Goal: Navigation & Orientation: Find specific page/section

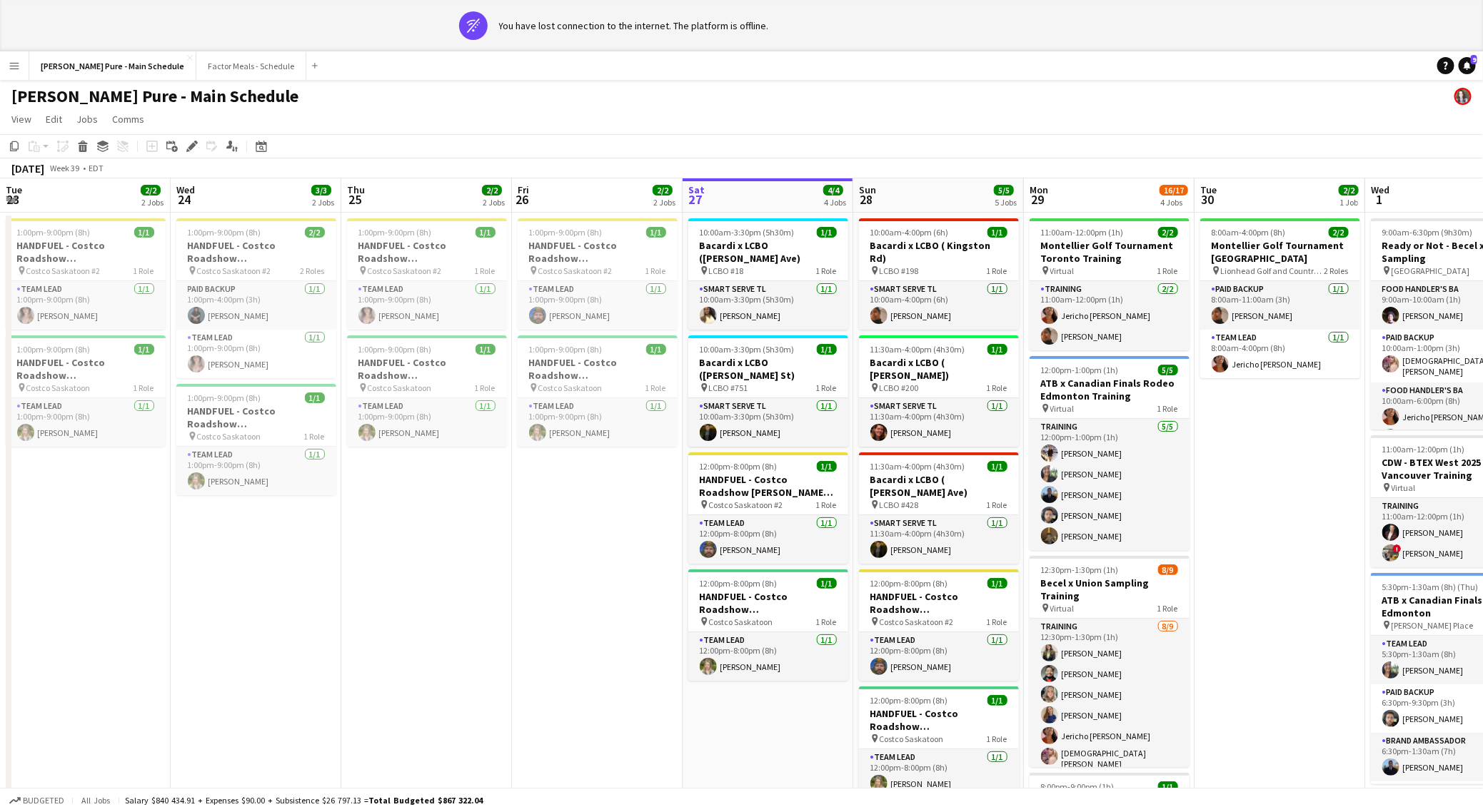
scroll to position [0, 342]
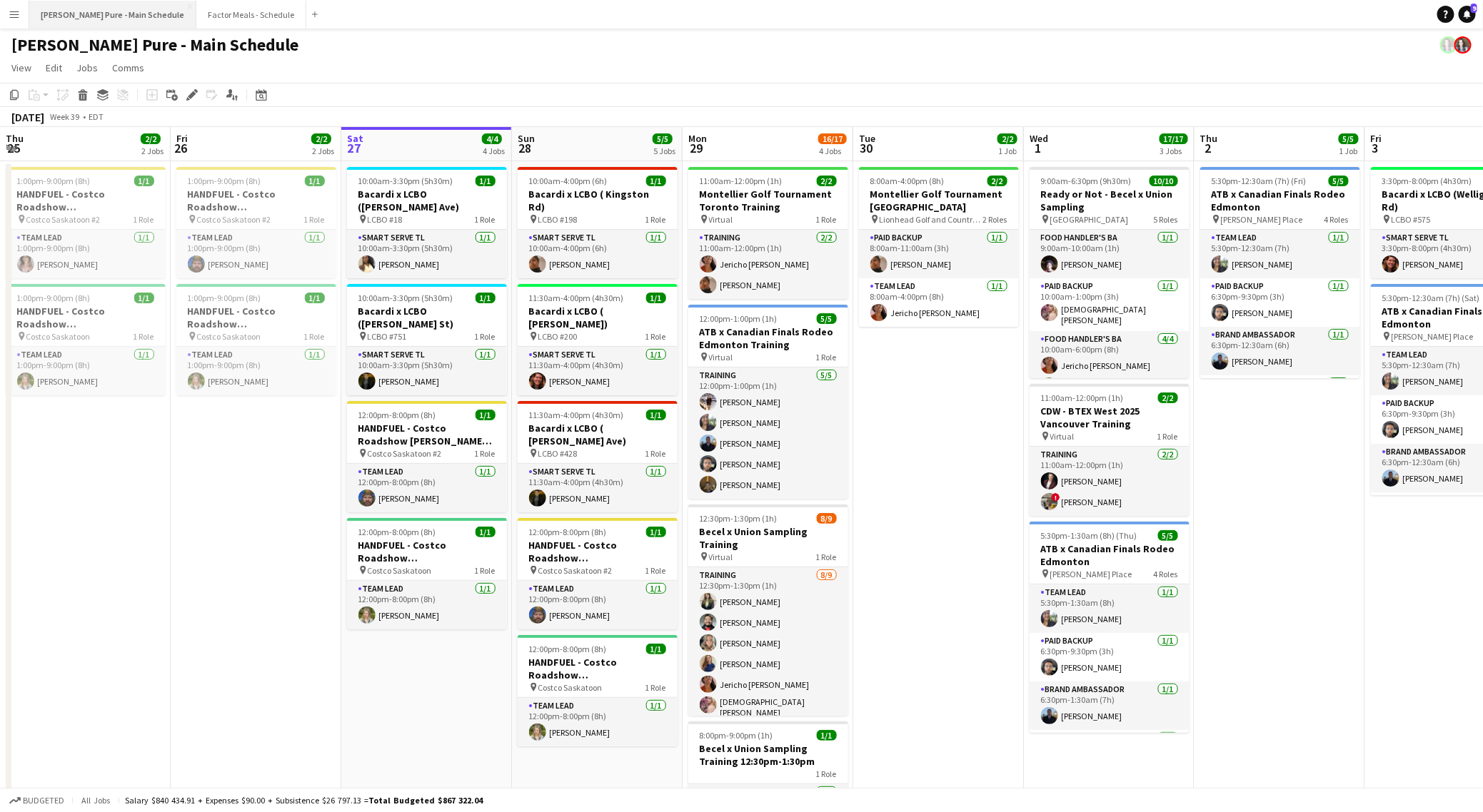
click at [111, 20] on button "[PERSON_NAME] Pure - Main Schedule Close" at bounding box center [112, 14] width 167 height 28
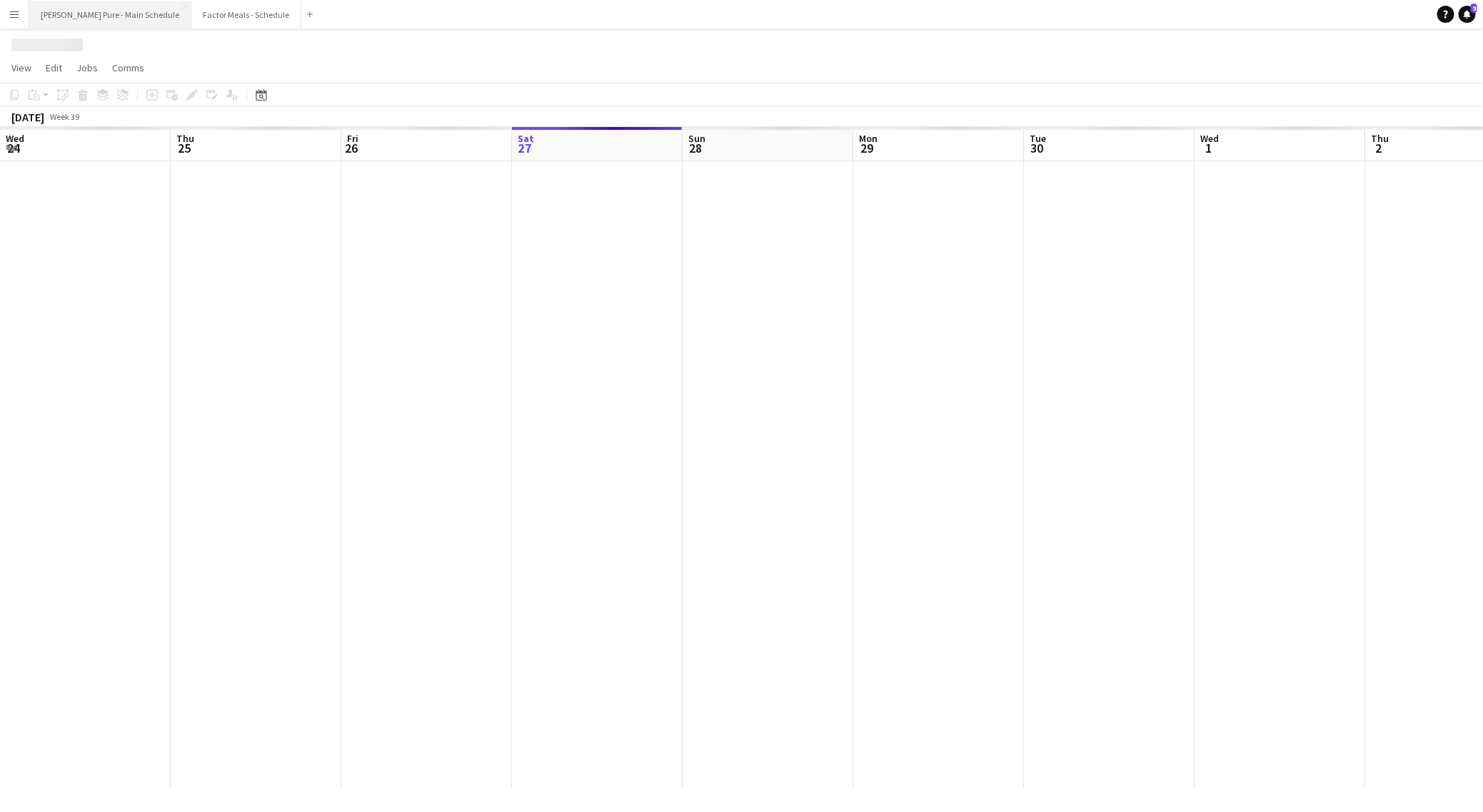
scroll to position [0, 341]
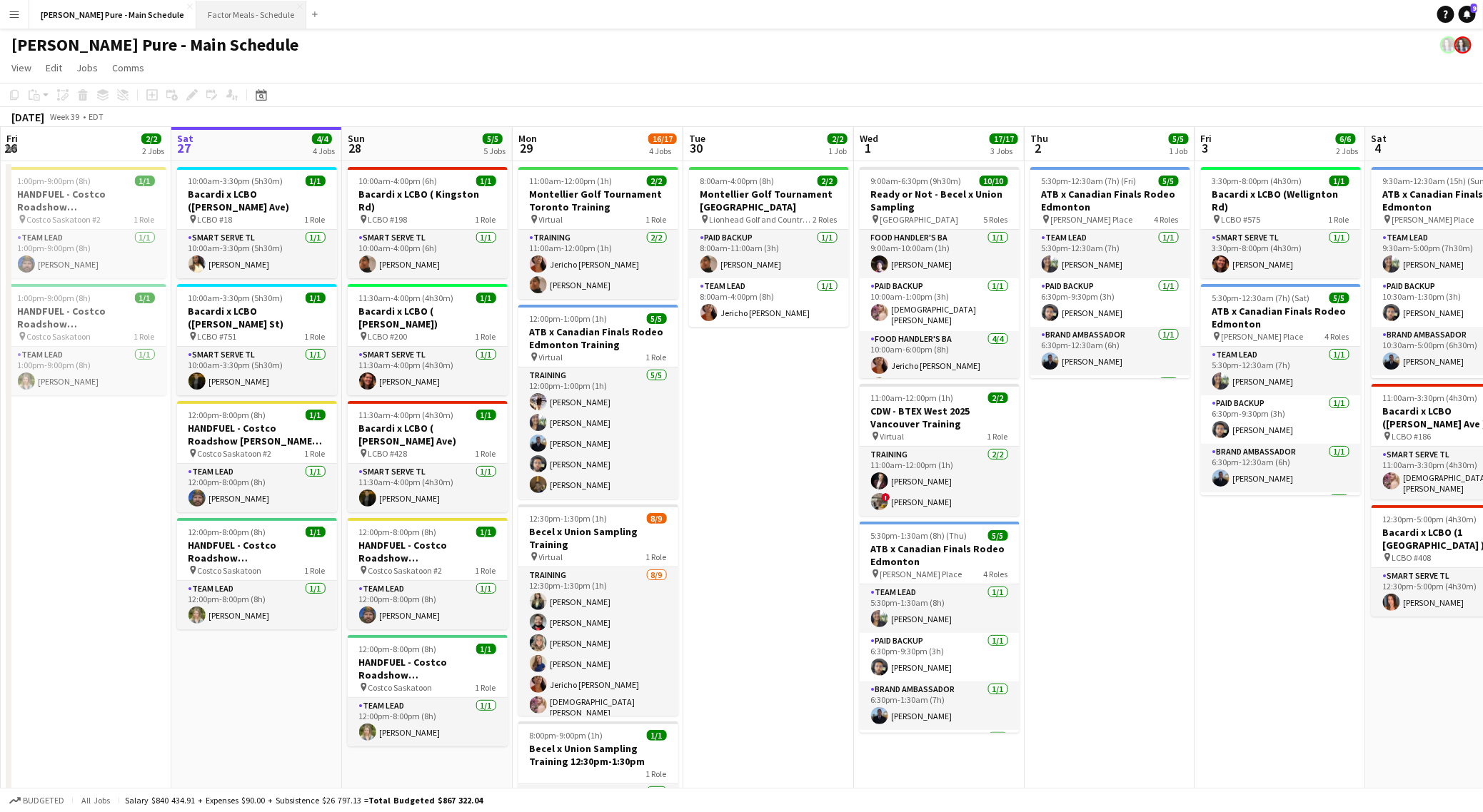
click at [205, 8] on button "Factor Meals - Schedule Close" at bounding box center [250, 14] width 110 height 28
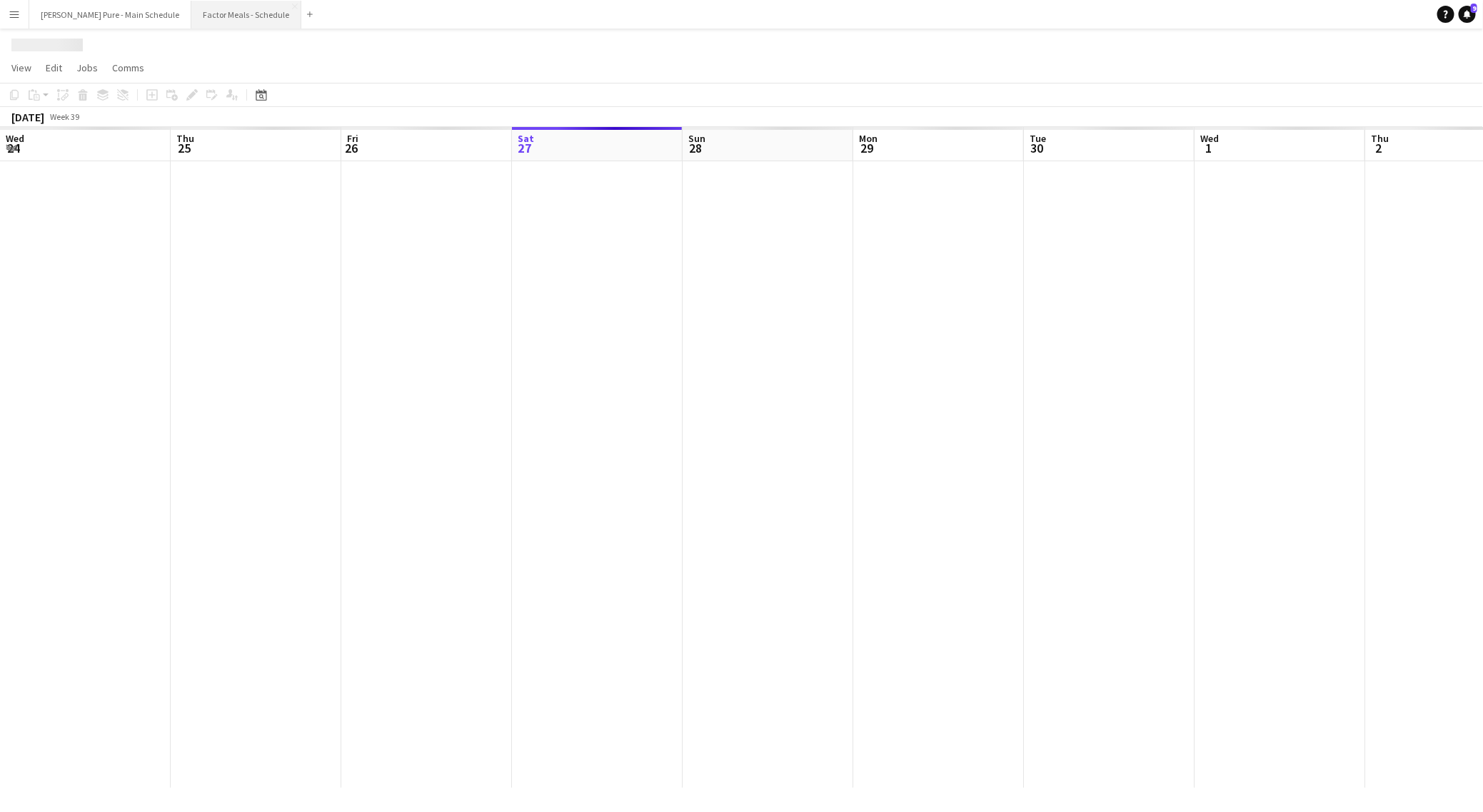
scroll to position [0, 341]
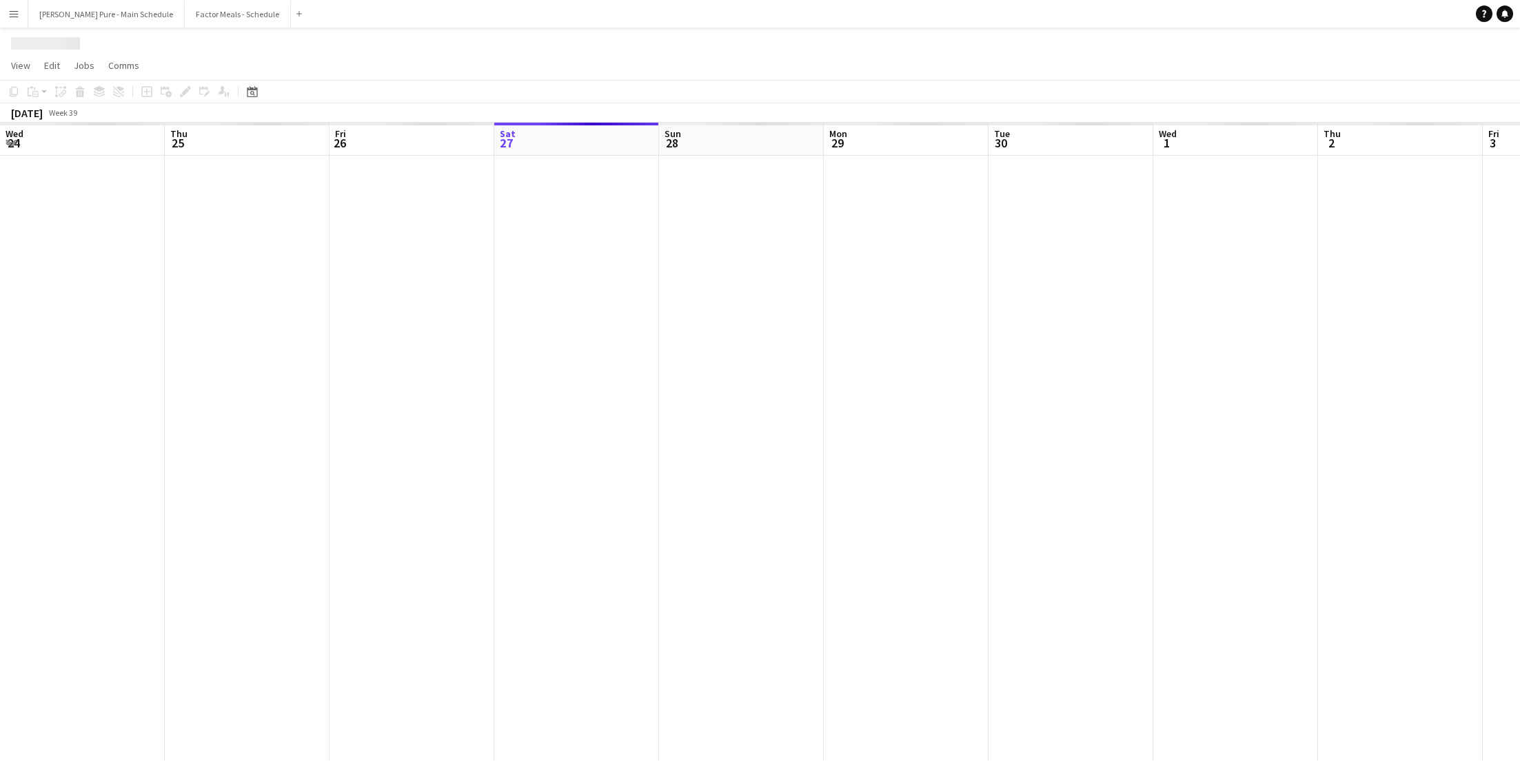
scroll to position [0, 329]
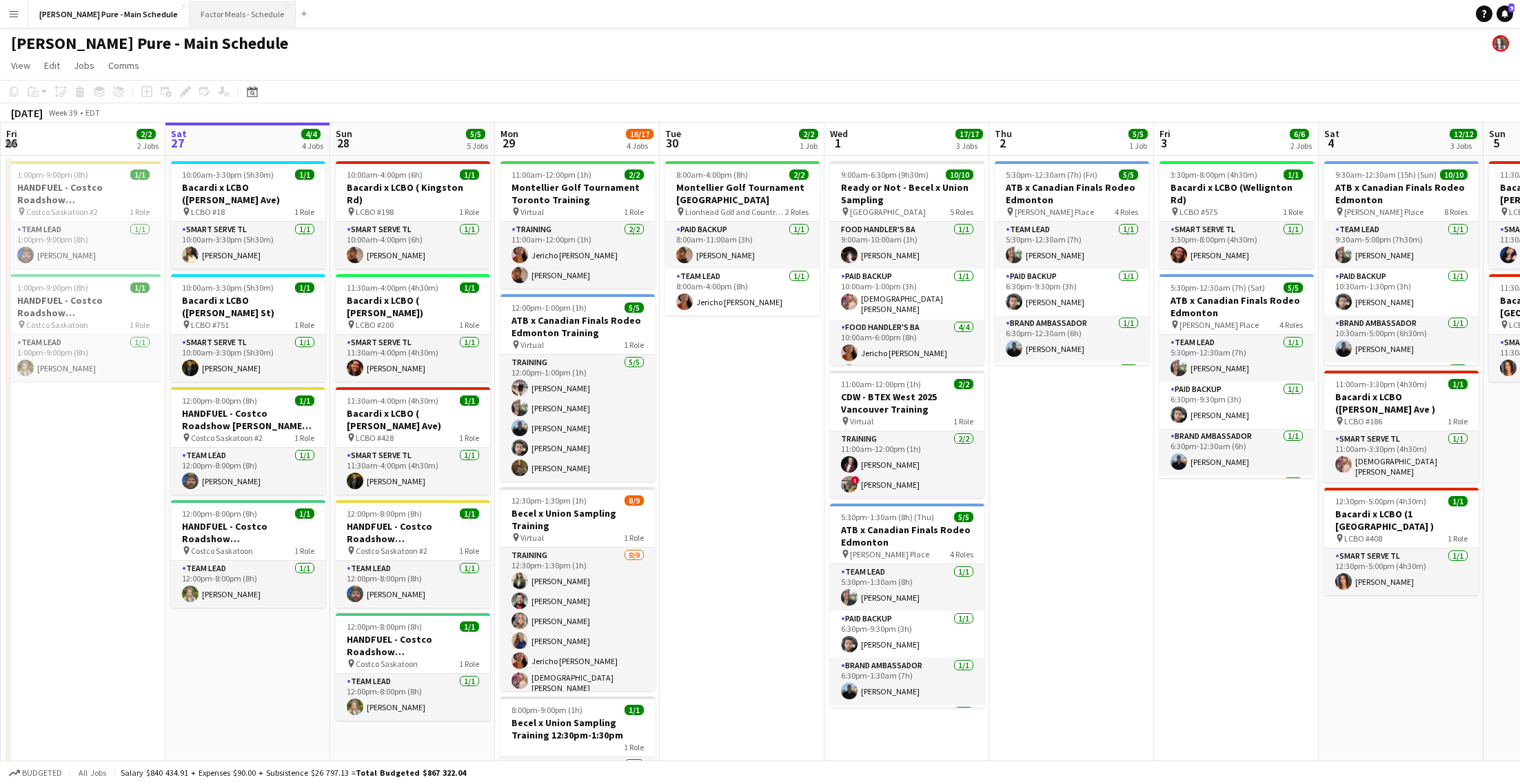
click at [189, 26] on button "Factor Meals - Schedule Close" at bounding box center [242, 14] width 106 height 27
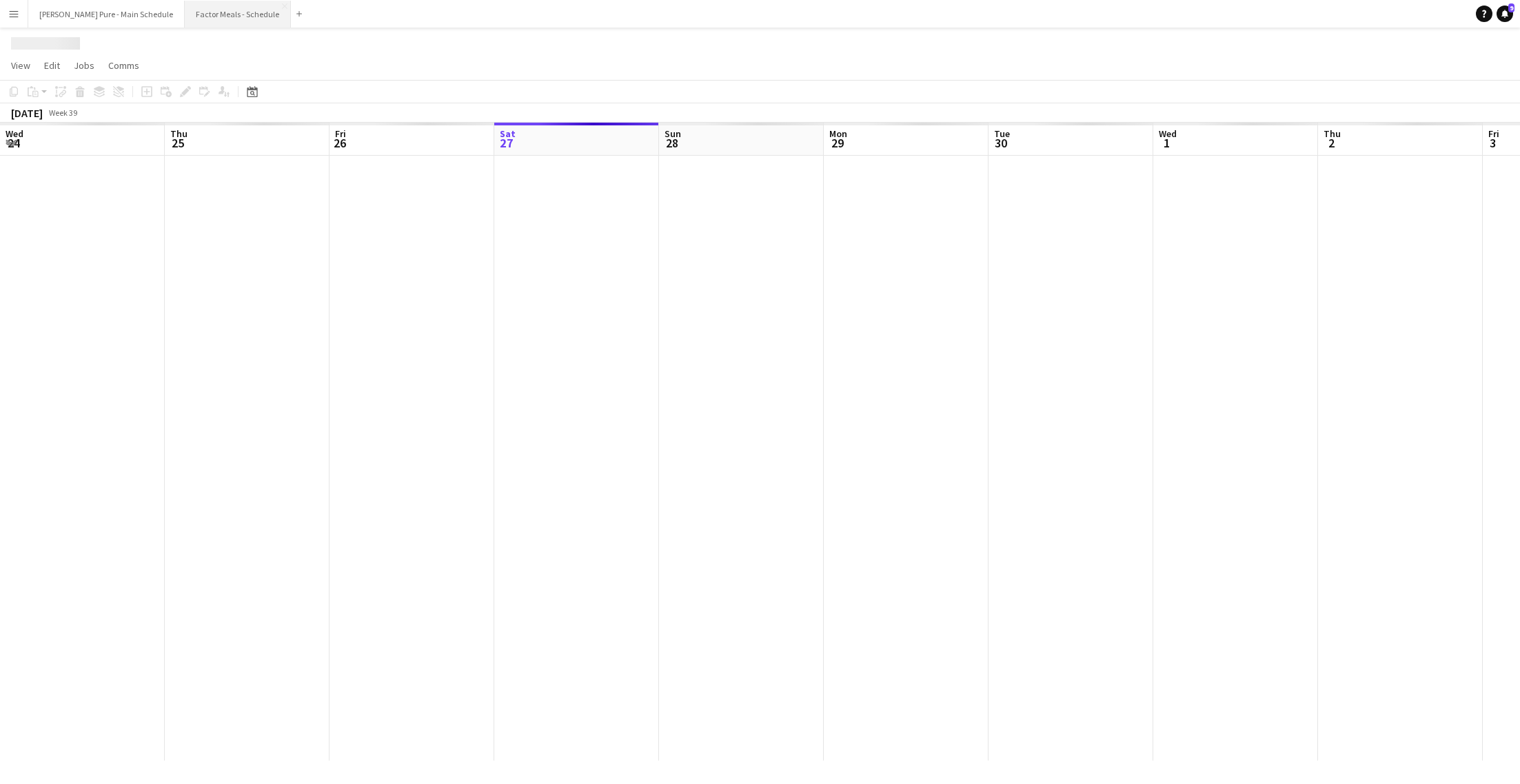
scroll to position [0, 329]
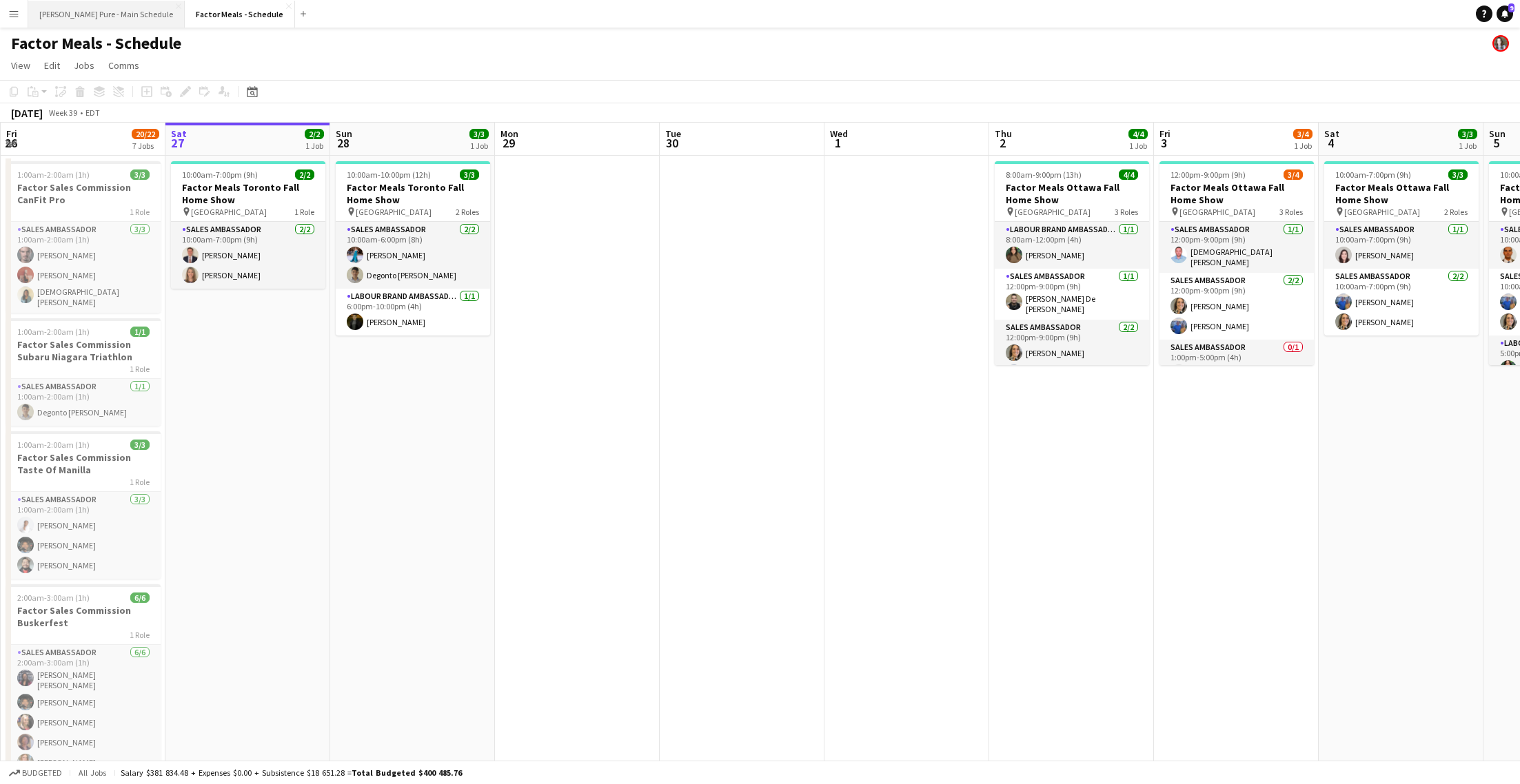
click at [99, 14] on button "[PERSON_NAME] Pure - Main Schedule Close" at bounding box center [107, 14] width 157 height 27
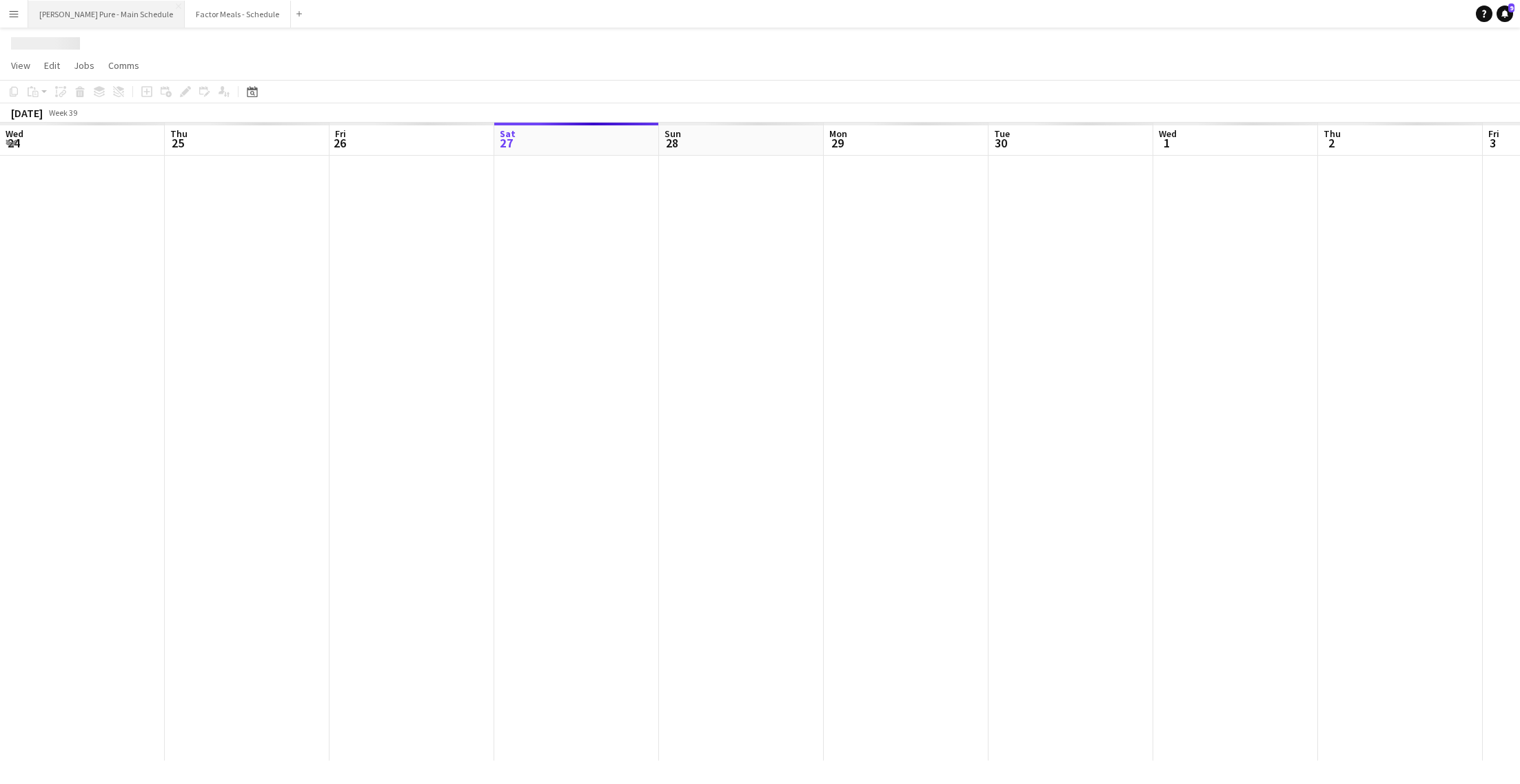
scroll to position [0, 329]
